Goal: Transaction & Acquisition: Purchase product/service

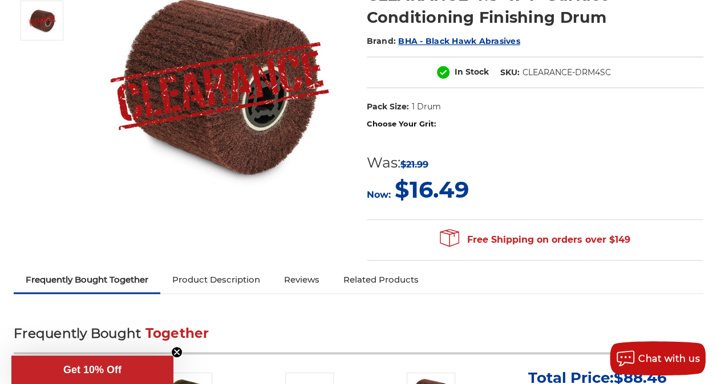
scroll to position [178, 0]
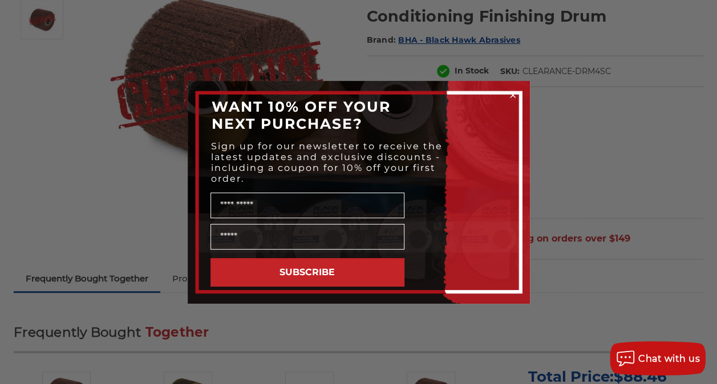
click at [515, 95] on circle "Close dialog" at bounding box center [512, 94] width 11 height 11
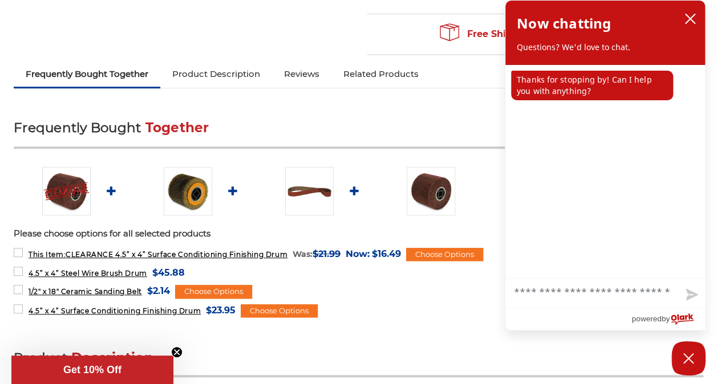
scroll to position [382, 0]
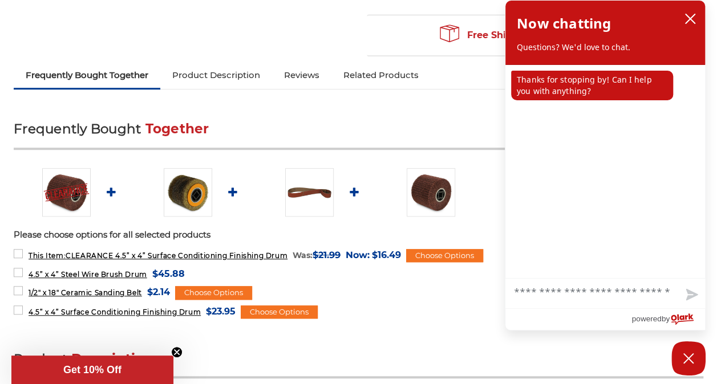
drag, startPoint x: 688, startPoint y: 23, endPoint x: 439, endPoint y: 341, distance: 404.0
click at [439, 339] on div "Frequently Bought Together Total Price: $88.46 Add to Cart Please choose option…" at bounding box center [358, 223] width 689 height 232
click at [692, 19] on icon "close chatbox" at bounding box center [689, 18] width 11 height 11
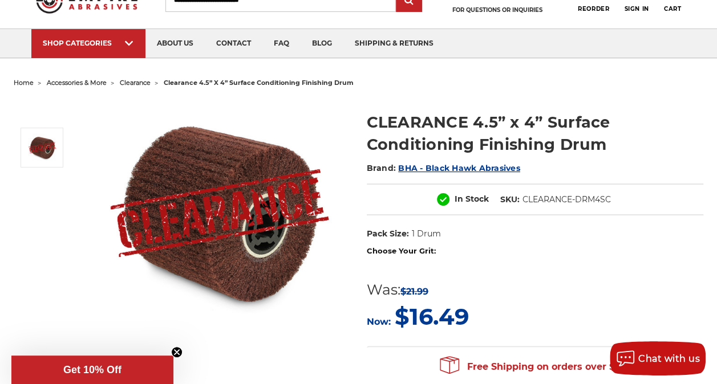
scroll to position [0, 0]
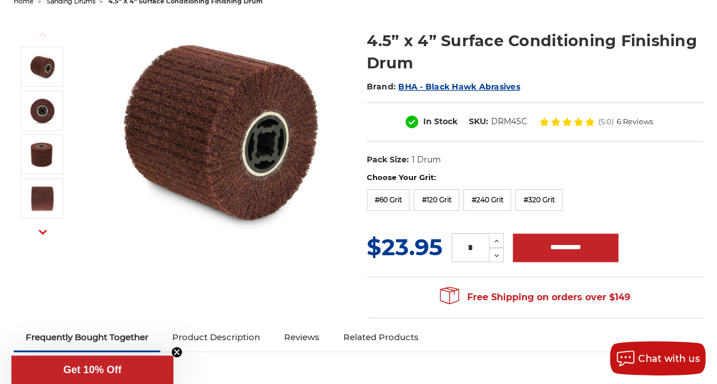
scroll to position [132, 0]
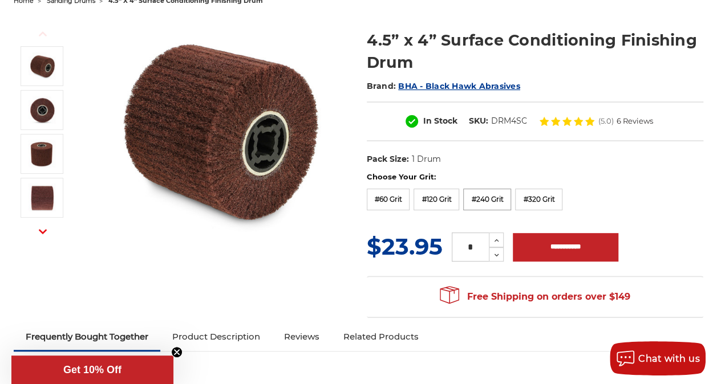
click at [496, 203] on label "#240 Grit" at bounding box center [487, 200] width 48 height 22
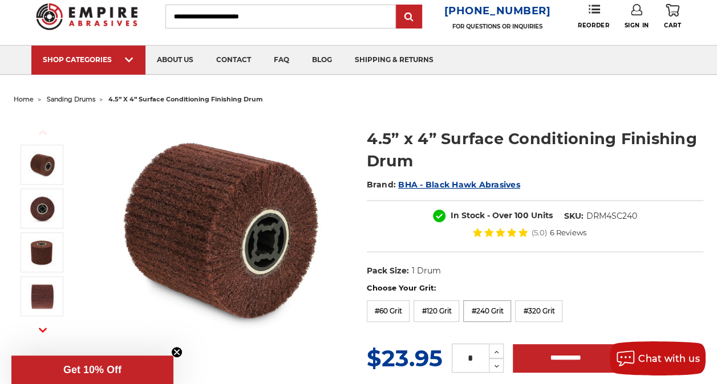
scroll to position [0, 0]
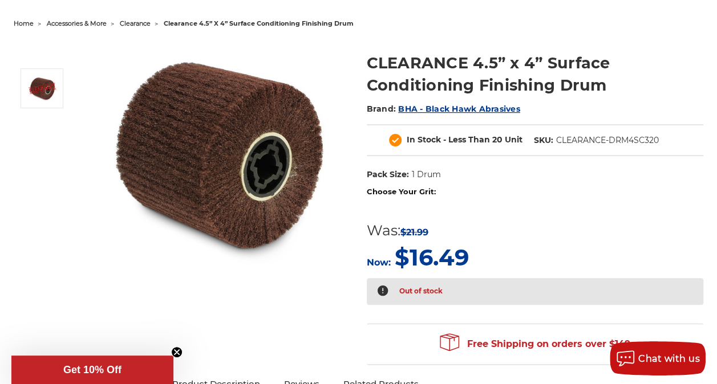
scroll to position [108, 0]
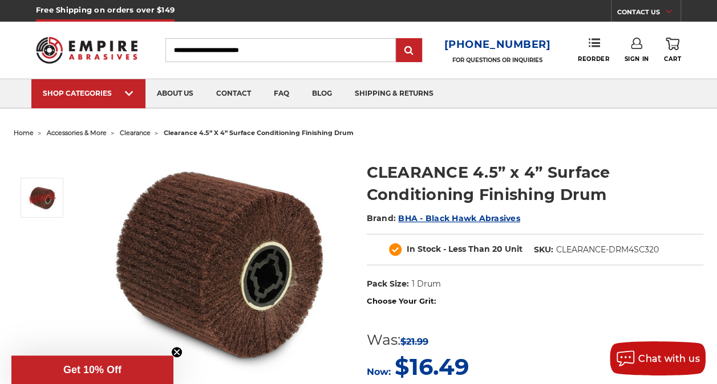
click at [150, 131] on span "clearance" at bounding box center [135, 133] width 31 height 8
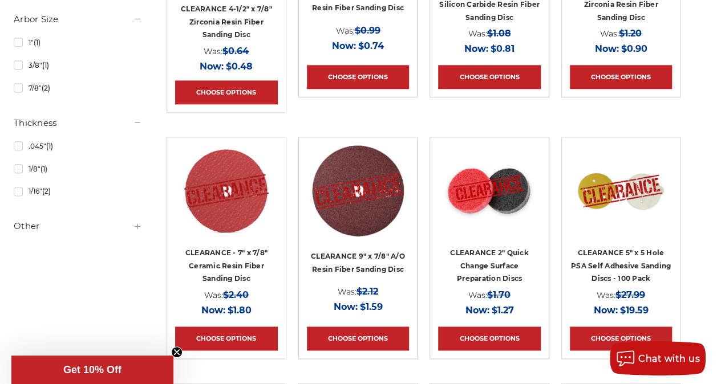
scroll to position [632, 0]
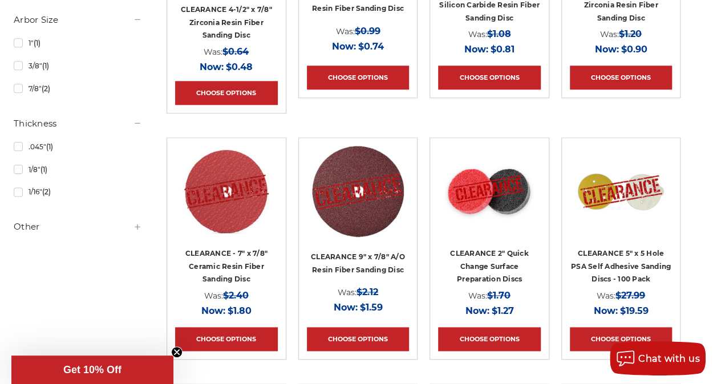
click at [119, 230] on h5 "Other" at bounding box center [78, 227] width 128 height 14
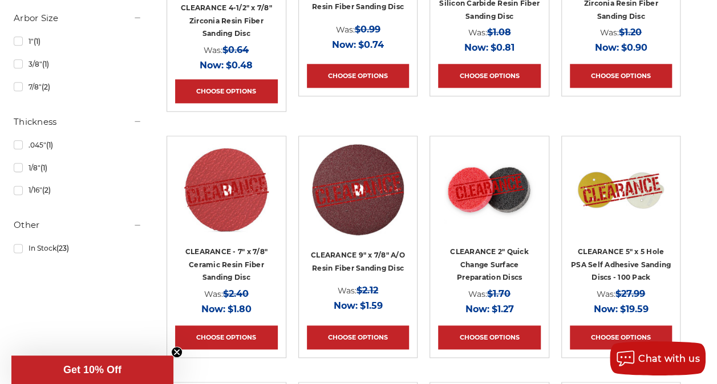
scroll to position [640, 0]
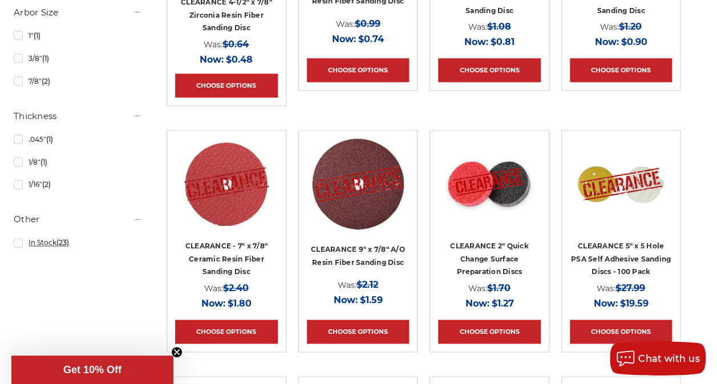
click at [55, 245] on link "In Stock (23)" at bounding box center [78, 243] width 128 height 20
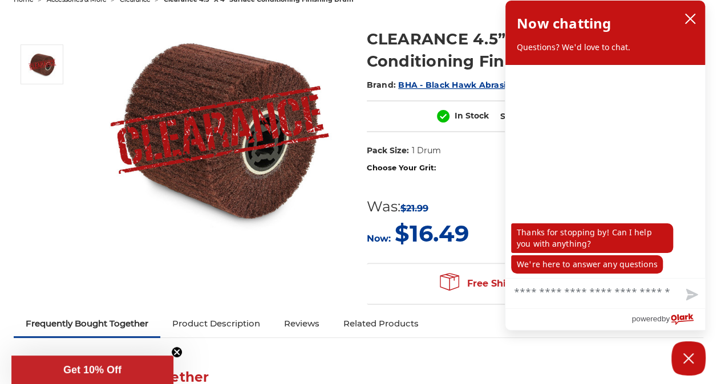
scroll to position [134, 0]
click at [684, 24] on icon "close chatbox" at bounding box center [689, 18] width 11 height 11
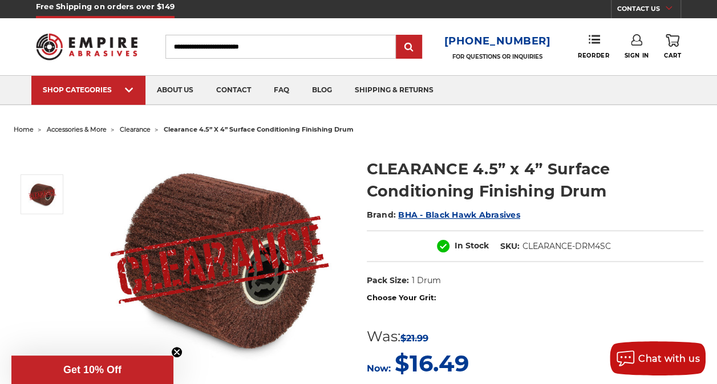
scroll to position [0, 0]
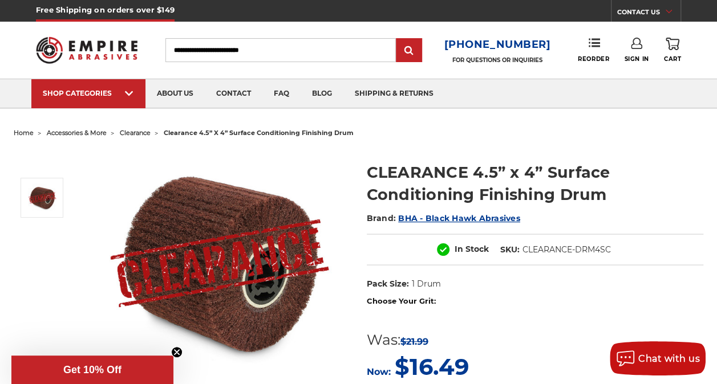
click at [420, 319] on form "Choose Your Grit: #60 Grit #120 Grit #240 Grit #320 Grit MSRP: Was: $21.99 Now:…" at bounding box center [535, 340] width 336 height 88
drag, startPoint x: 420, startPoint y: 319, endPoint x: 412, endPoint y: 319, distance: 8.0
click at [412, 319] on form "Choose Your Grit: #60 Grit #120 Grit #240 Grit #320 Grit MSRP: Was: $21.99 Now:…" at bounding box center [535, 340] width 336 height 88
click at [179, 353] on circle "Close teaser" at bounding box center [177, 352] width 11 height 11
